Goal: Information Seeking & Learning: Learn about a topic

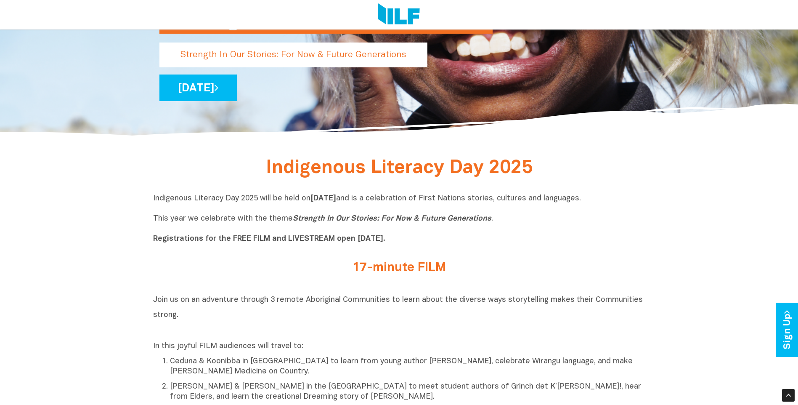
scroll to position [227, 0]
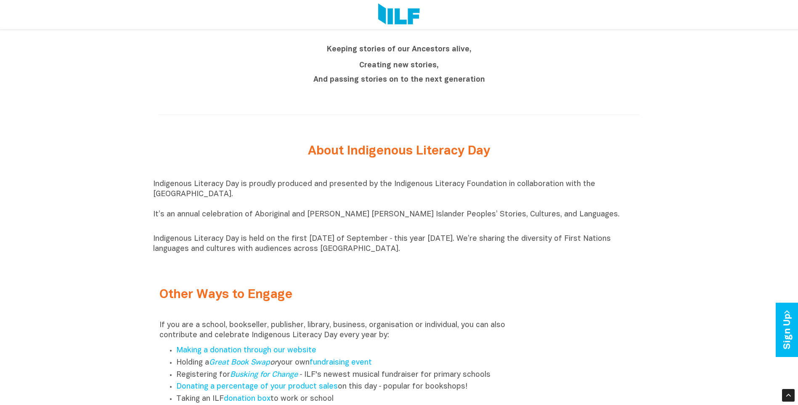
scroll to position [858, 0]
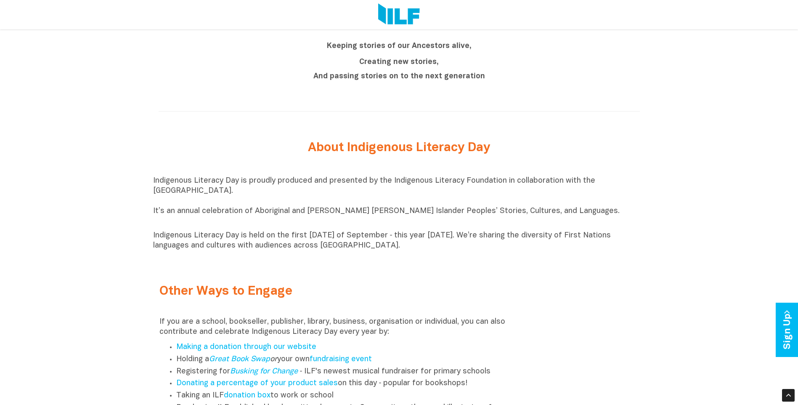
drag, startPoint x: 152, startPoint y: 183, endPoint x: 424, endPoint y: 263, distance: 283.4
click at [424, 263] on div "Indigenous Literacy Day 2025 Indigenous Literacy Day 2025 will be held [DATE][D…" at bounding box center [399, 14] width 798 height 1013
click at [319, 195] on p "Indigenous Literacy Day is proudly produced and presented by the Indigenous Lit…" at bounding box center [399, 201] width 492 height 51
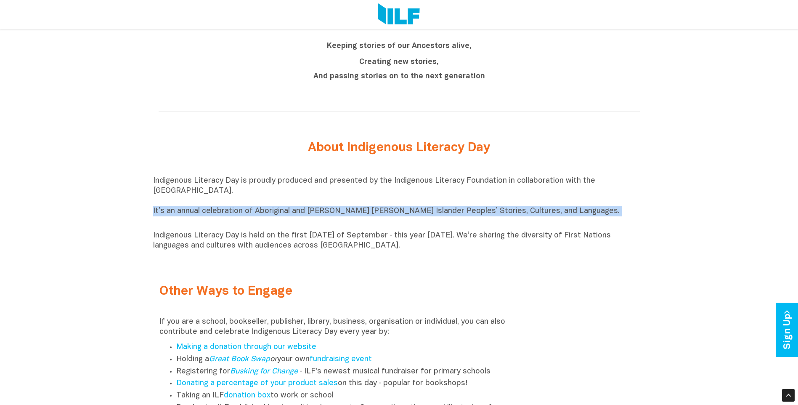
drag, startPoint x: 151, startPoint y: 215, endPoint x: 539, endPoint y: 221, distance: 388.1
click at [539, 221] on div "Indigenous Literacy Day 2025 Indigenous Literacy Day 2025 will be held [DATE][D…" at bounding box center [399, 14] width 798 height 1013
drag, startPoint x: 539, startPoint y: 221, endPoint x: 508, endPoint y: 220, distance: 30.7
copy p "It’s an annual celebration of Aboriginal and [PERSON_NAME] [PERSON_NAME] Island…"
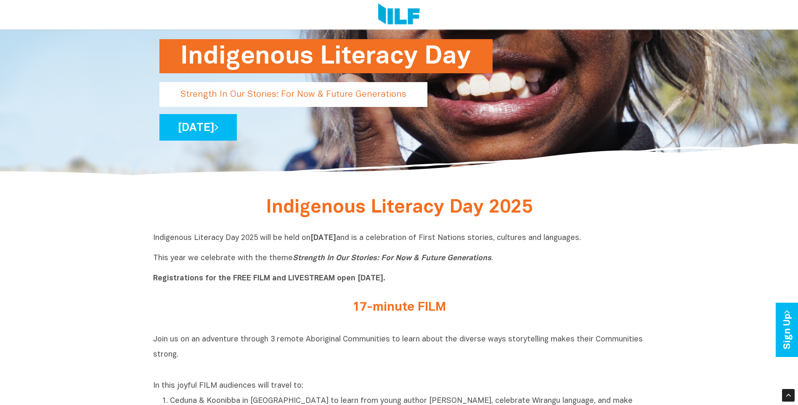
scroll to position [176, 0]
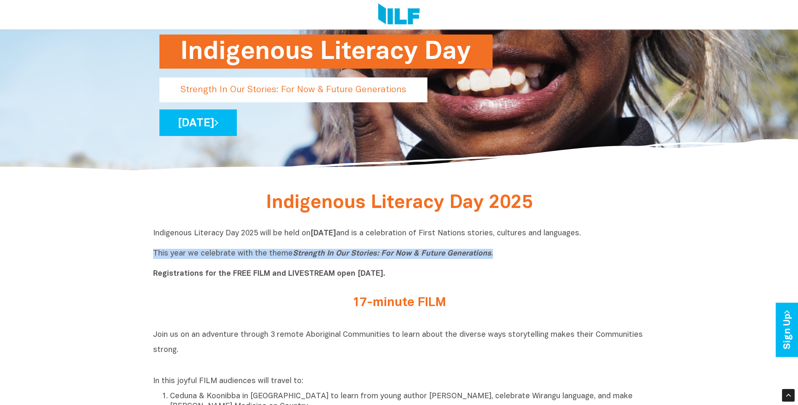
drag, startPoint x: 507, startPoint y: 256, endPoint x: 142, endPoint y: 252, distance: 364.9
drag, startPoint x: 142, startPoint y: 252, endPoint x: 186, endPoint y: 252, distance: 44.6
copy p "This year we celebrate with the theme Strength In Our Stories: For Now & Future…"
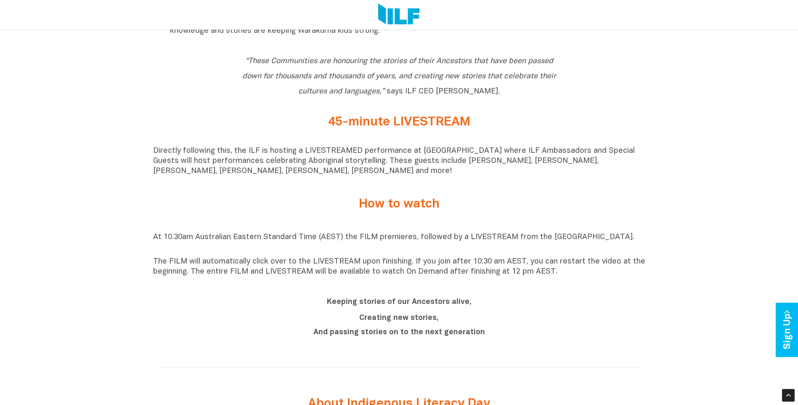
scroll to position [608, 0]
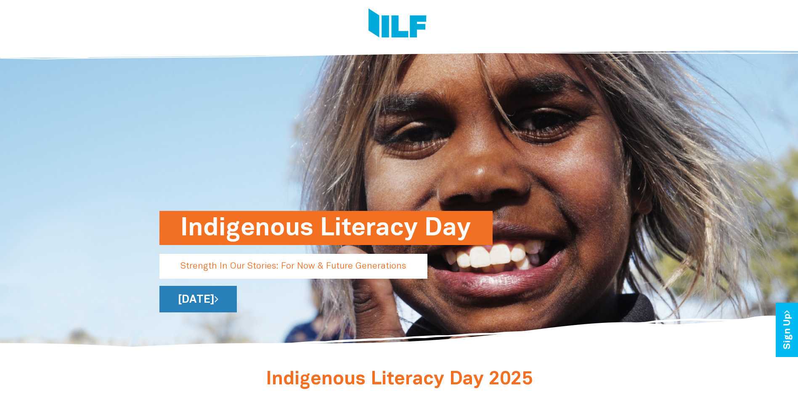
click at [237, 287] on link "[DATE]" at bounding box center [198, 299] width 77 height 27
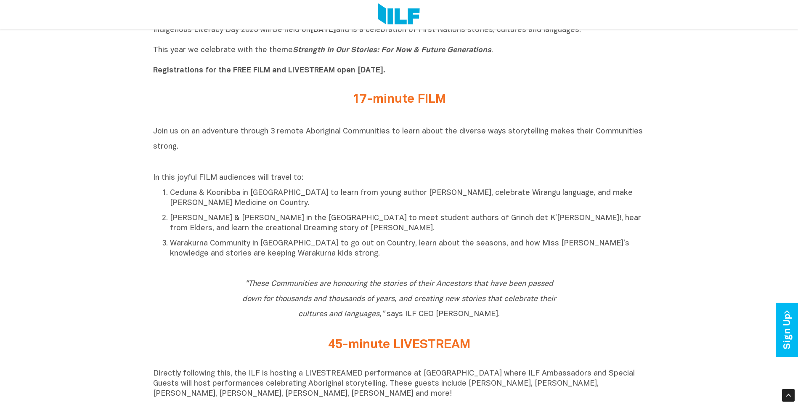
scroll to position [417, 0]
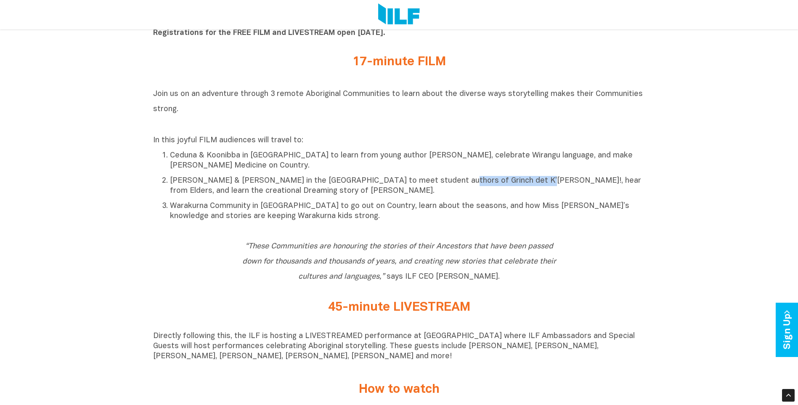
drag, startPoint x: 422, startPoint y: 182, endPoint x: 502, endPoint y: 178, distance: 79.6
click at [502, 178] on p "[PERSON_NAME] & [PERSON_NAME] in the [GEOGRAPHIC_DATA] to meet student authors …" at bounding box center [408, 186] width 476 height 20
drag, startPoint x: 502, startPoint y: 178, endPoint x: 482, endPoint y: 181, distance: 19.6
copy p "Grinch det K’Taun Krok"
